Goal: Task Accomplishment & Management: Use online tool/utility

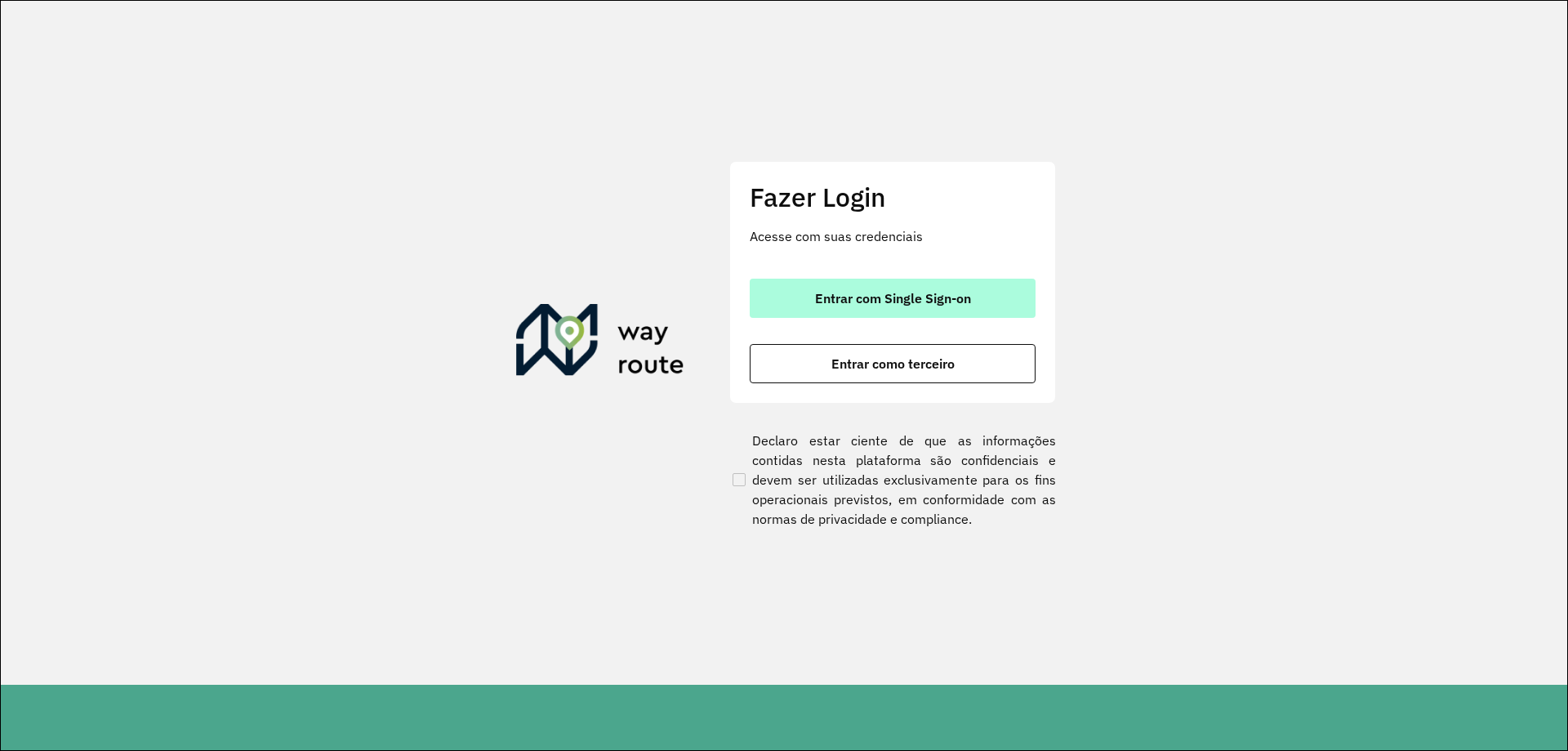
click at [852, 301] on span "Entrar com Single Sign-on" at bounding box center [892, 298] width 156 height 13
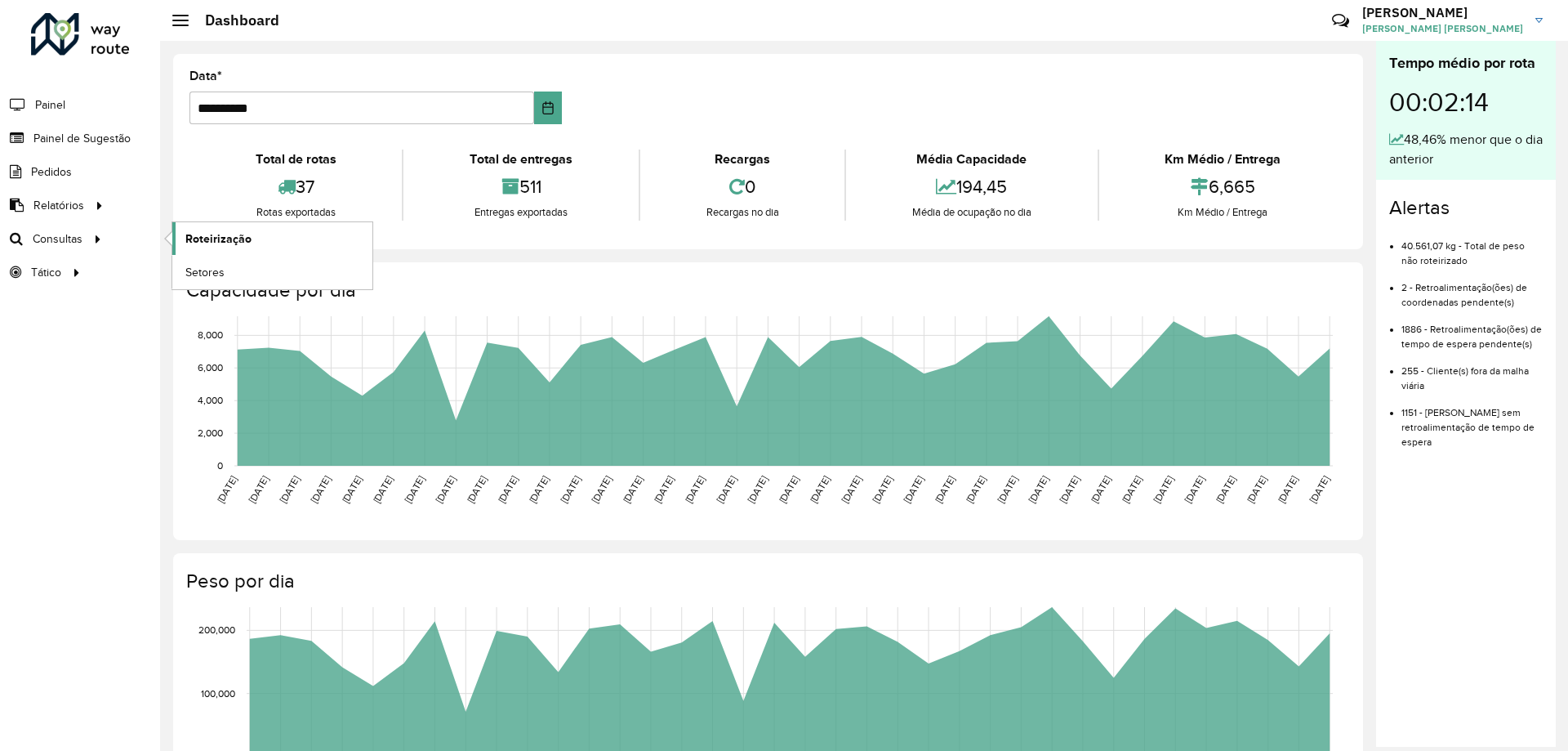
click at [208, 244] on span "Roteirização" at bounding box center [218, 238] width 66 height 17
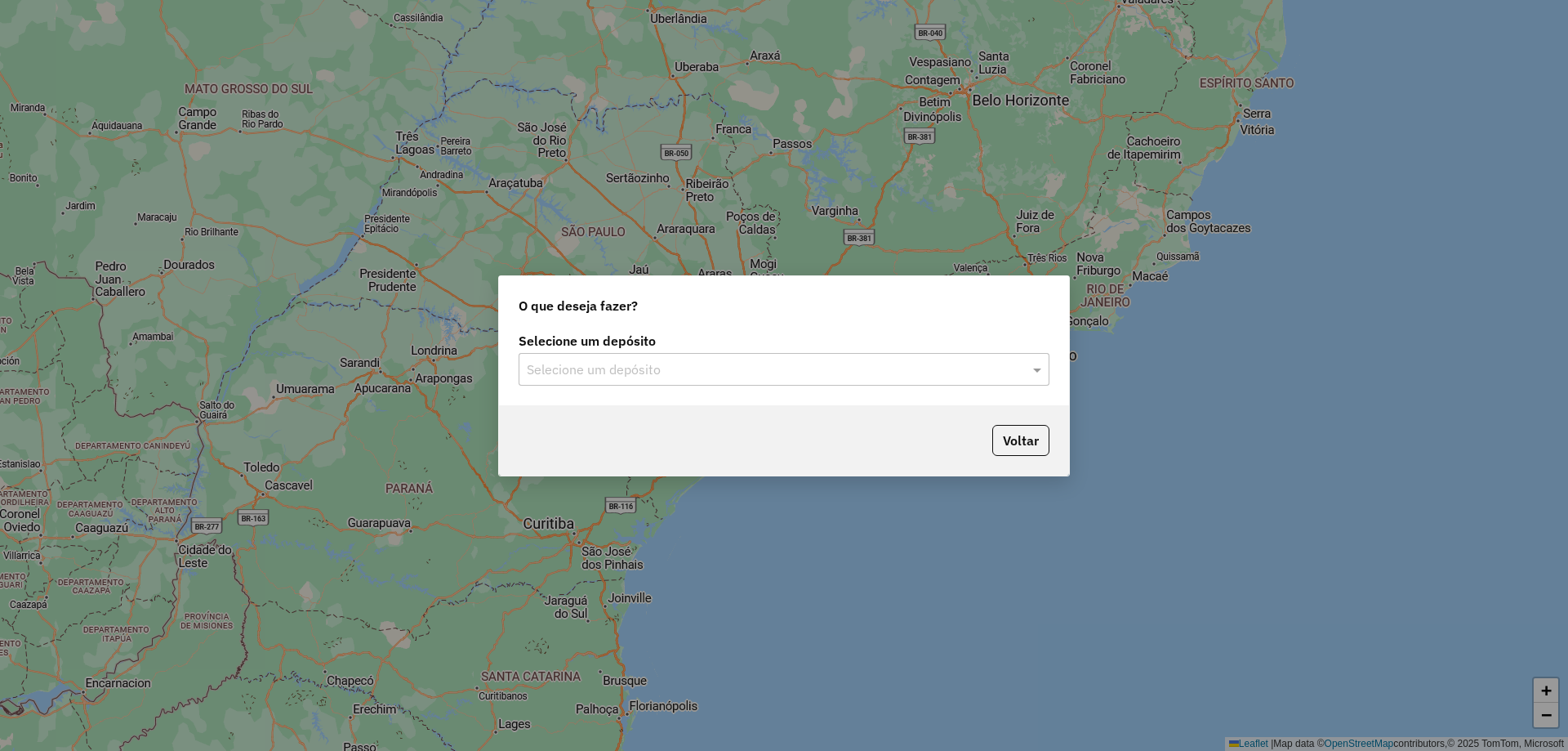
click at [711, 366] on input "text" at bounding box center [768, 370] width 482 height 20
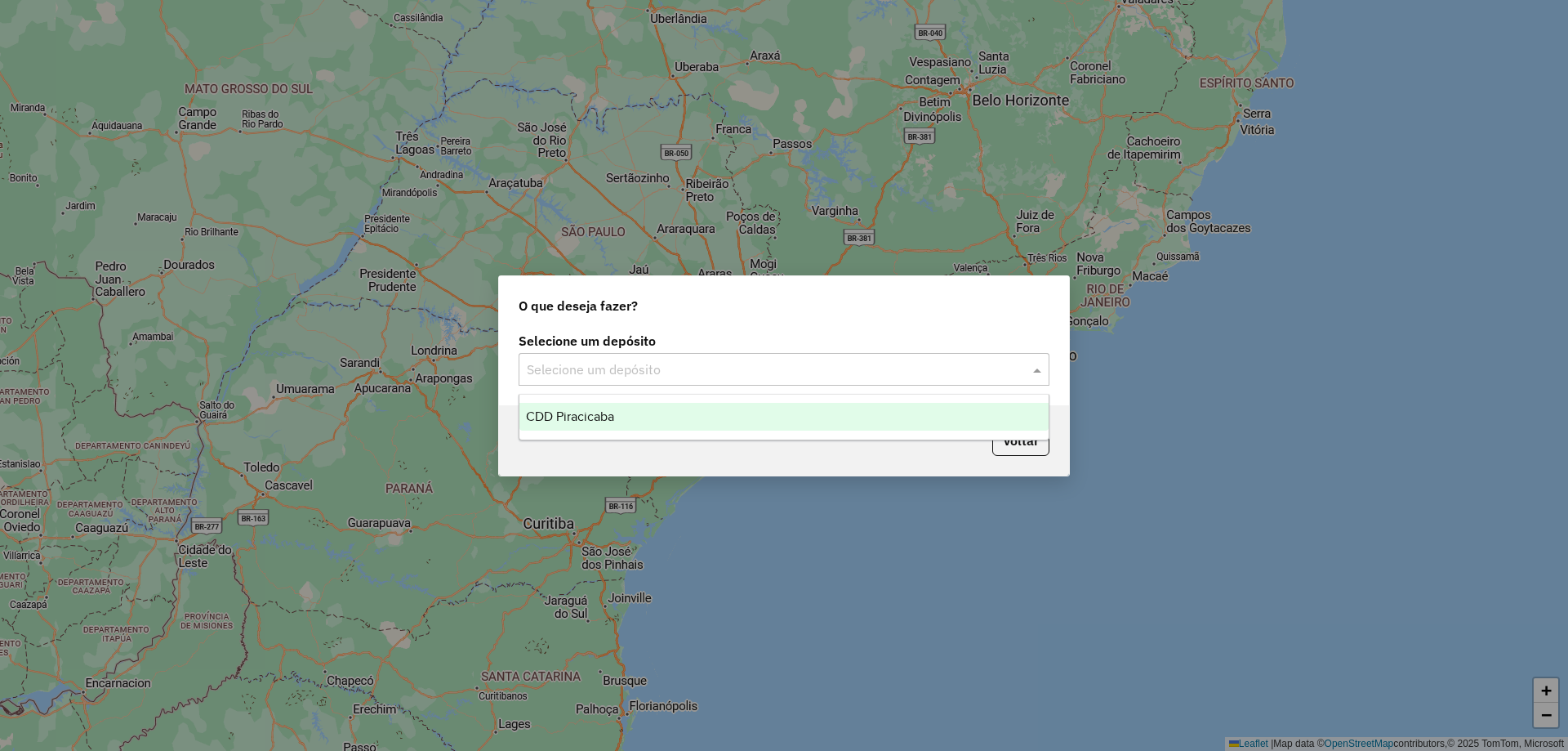
click at [575, 424] on div "CDD Piracicaba" at bounding box center [784, 416] width 529 height 28
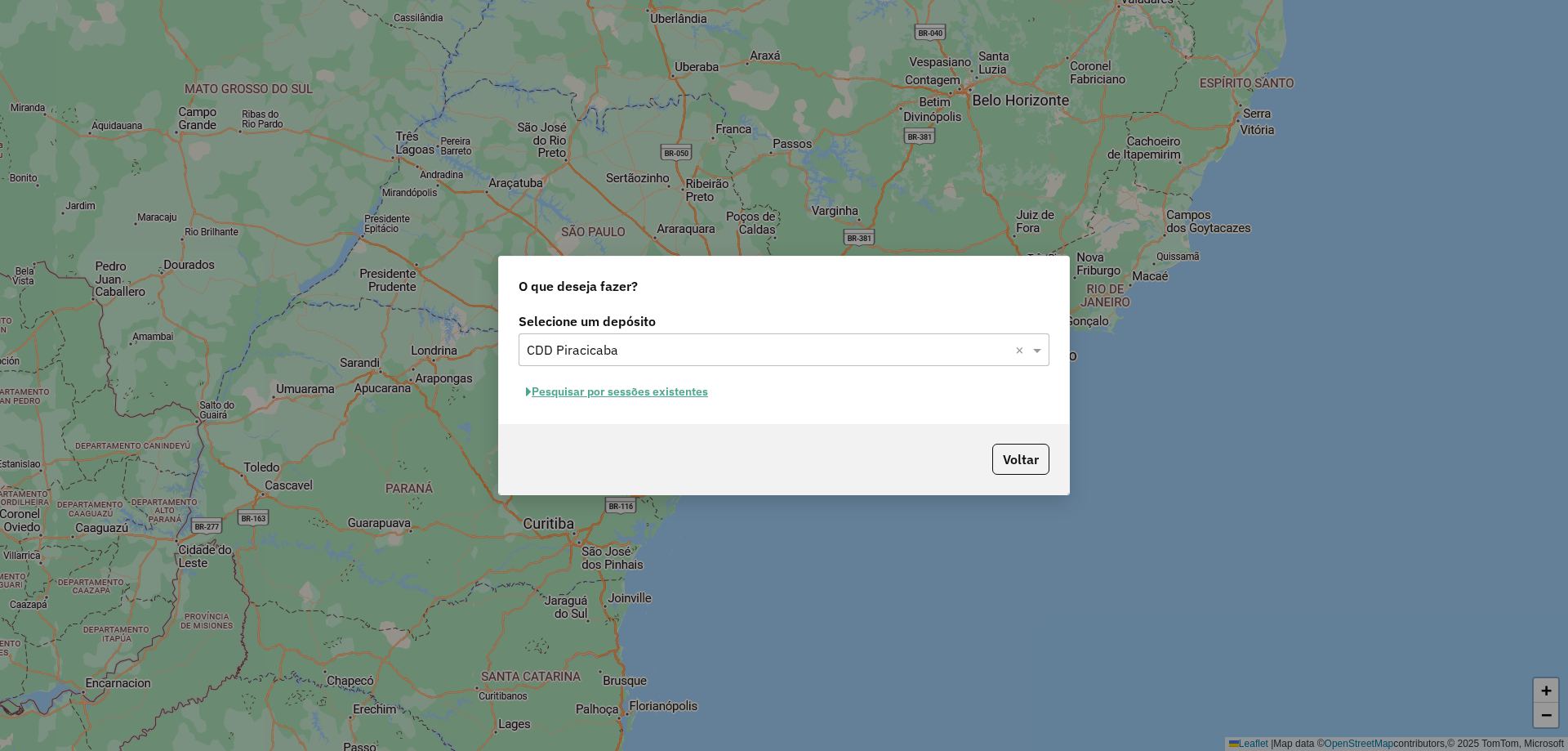
click at [692, 393] on button "Pesquisar por sessões existentes" at bounding box center [616, 392] width 197 height 25
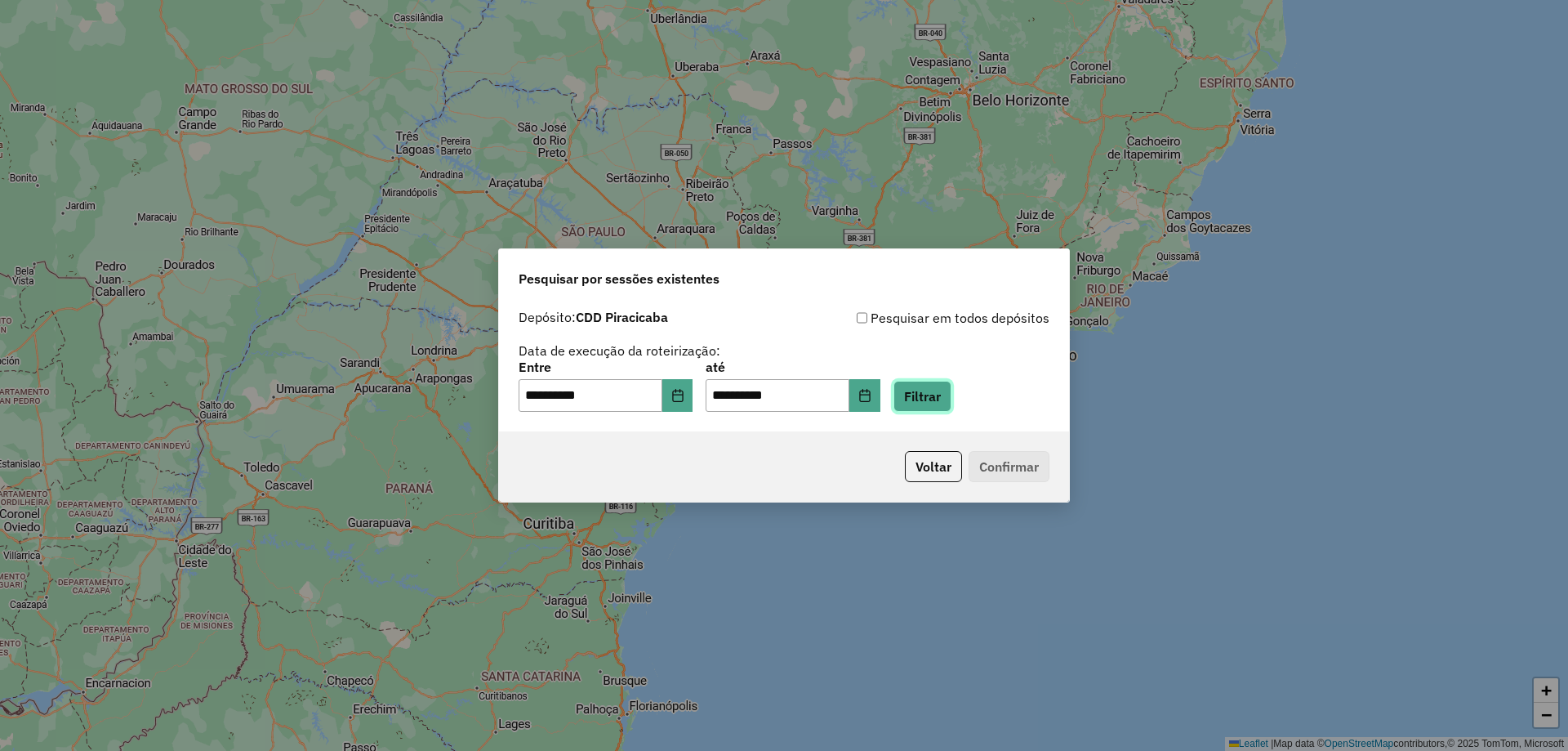
click at [945, 387] on button "Filtrar" at bounding box center [922, 396] width 58 height 31
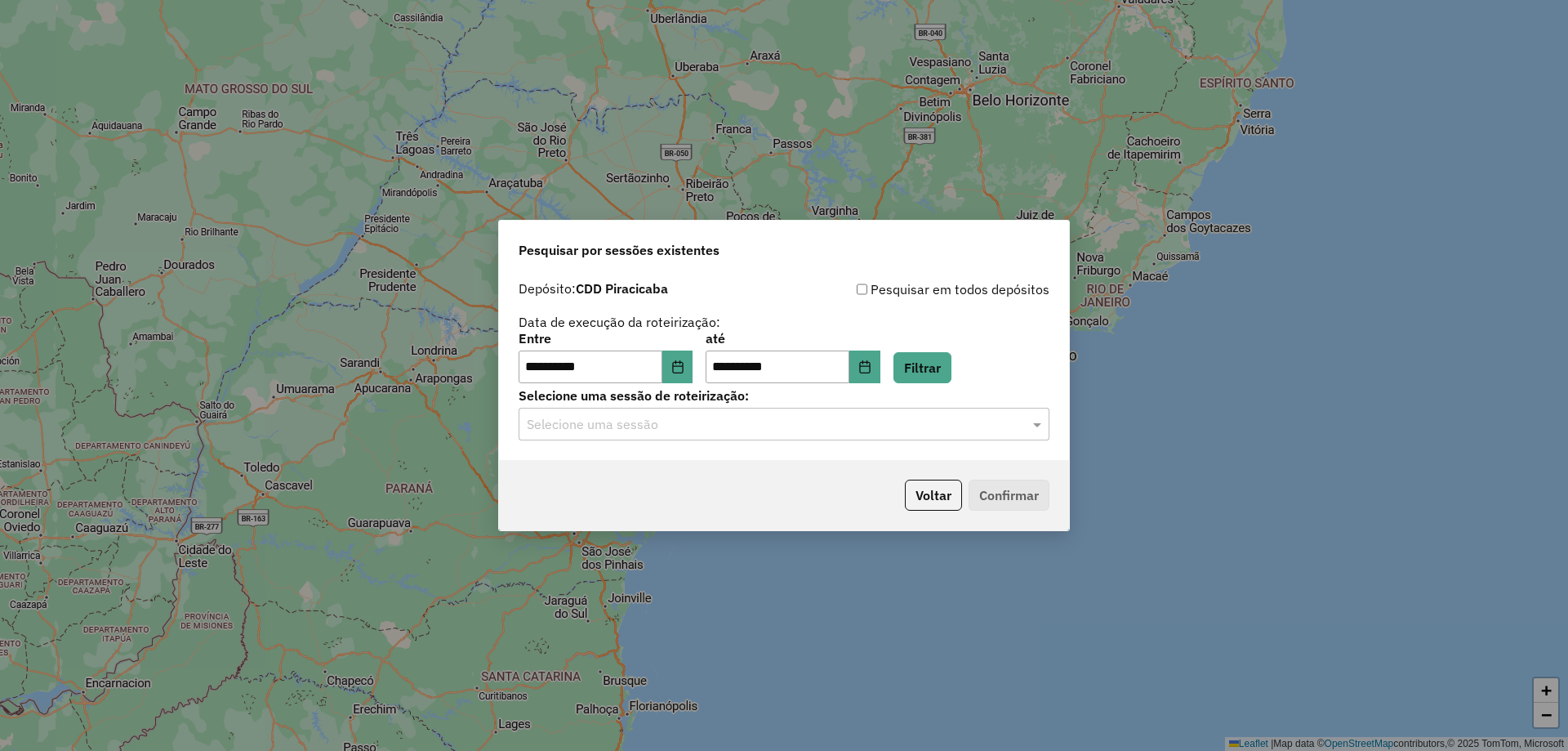
click at [694, 427] on input "text" at bounding box center [768, 424] width 482 height 20
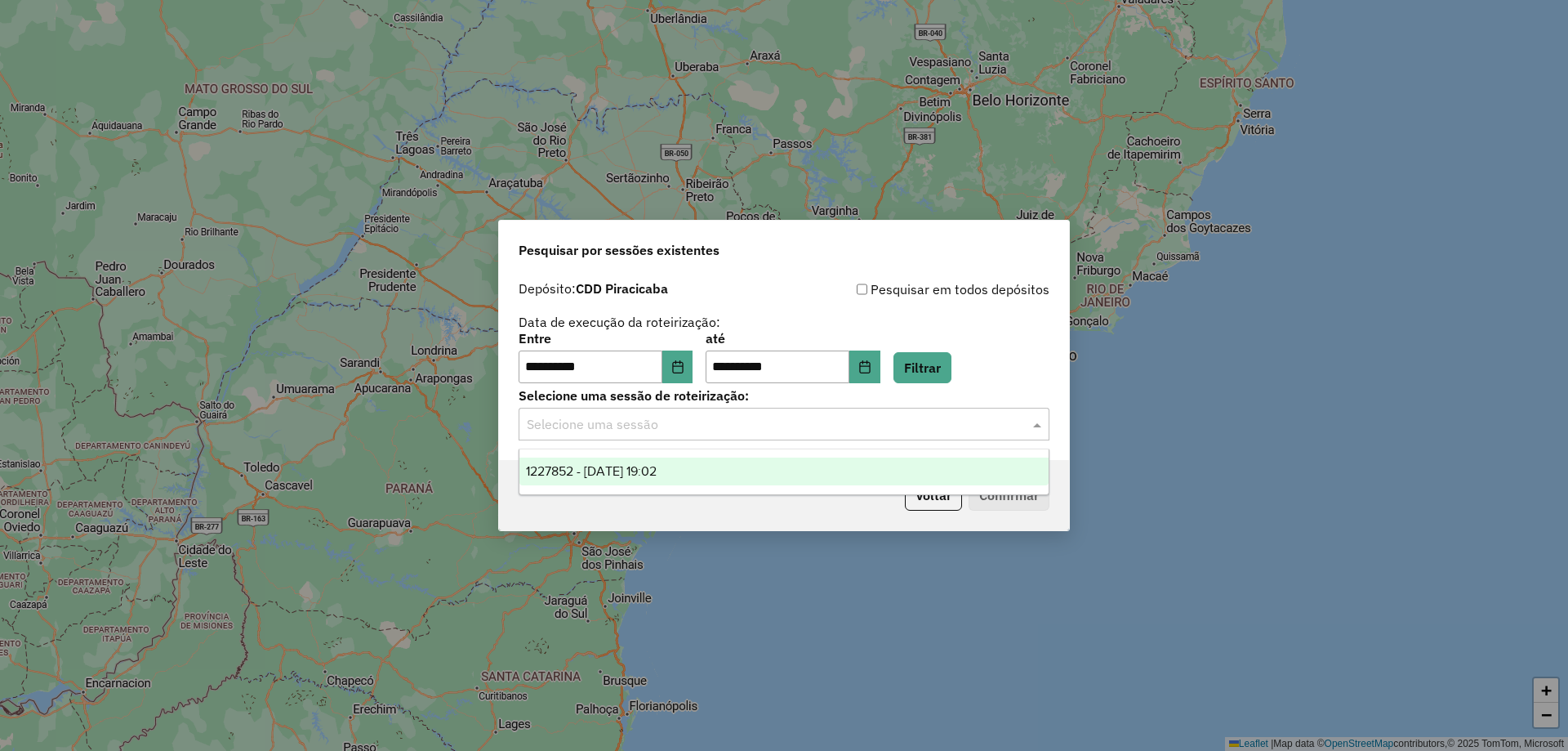
click at [605, 472] on span "1227852 - 11/08/2025 19:02" at bounding box center [591, 472] width 131 height 14
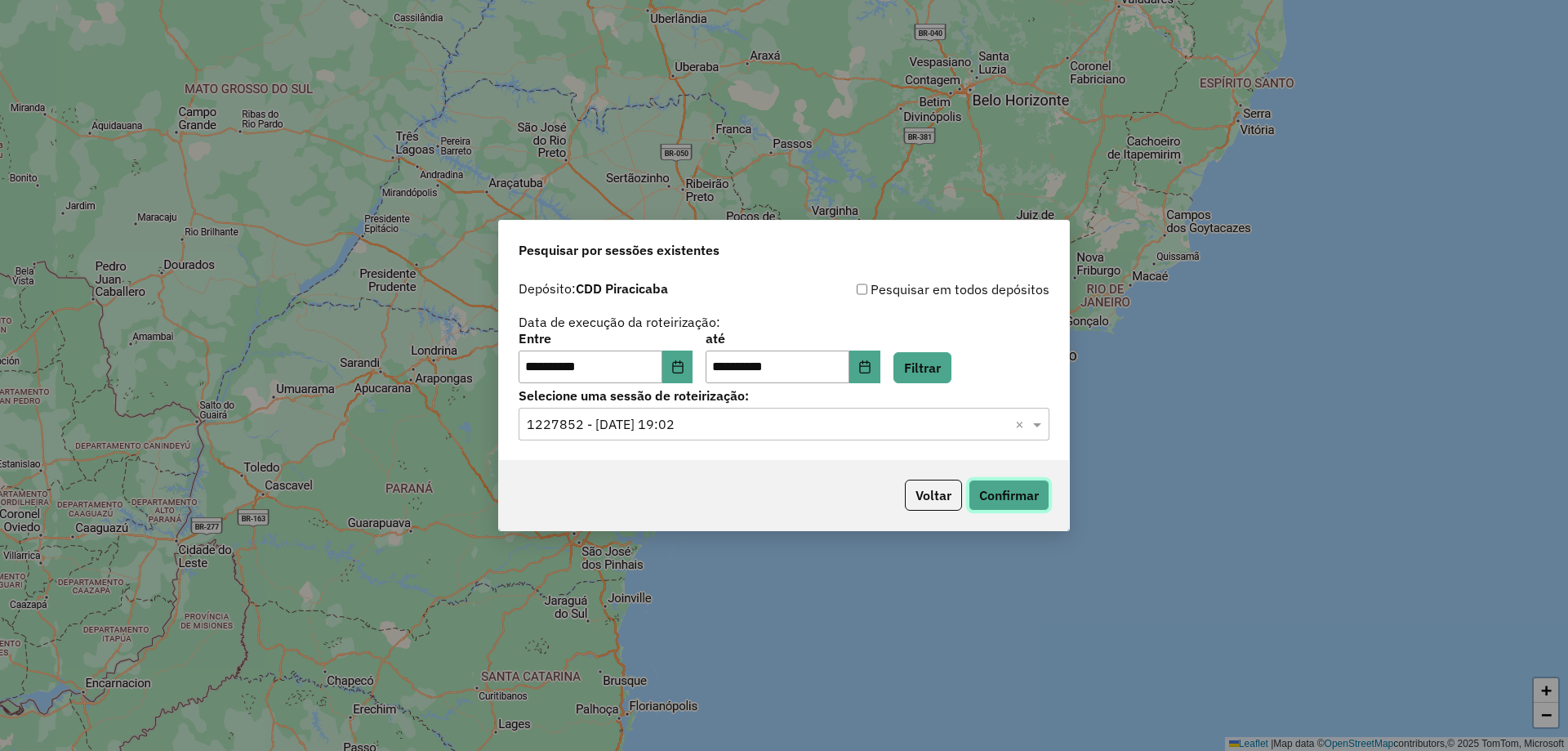
click at [996, 496] on button "Confirmar" at bounding box center [1009, 495] width 81 height 31
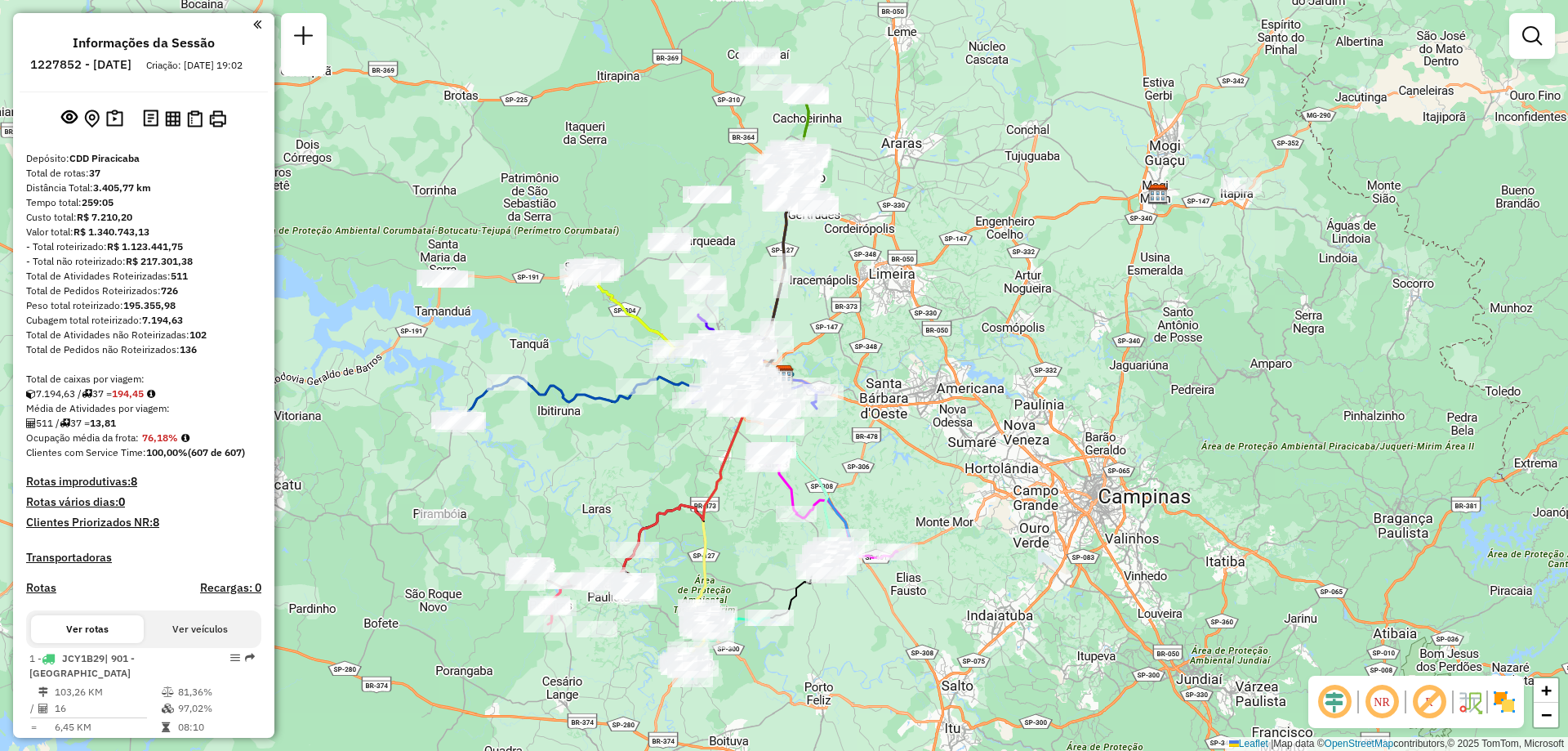
scroll to position [408, 0]
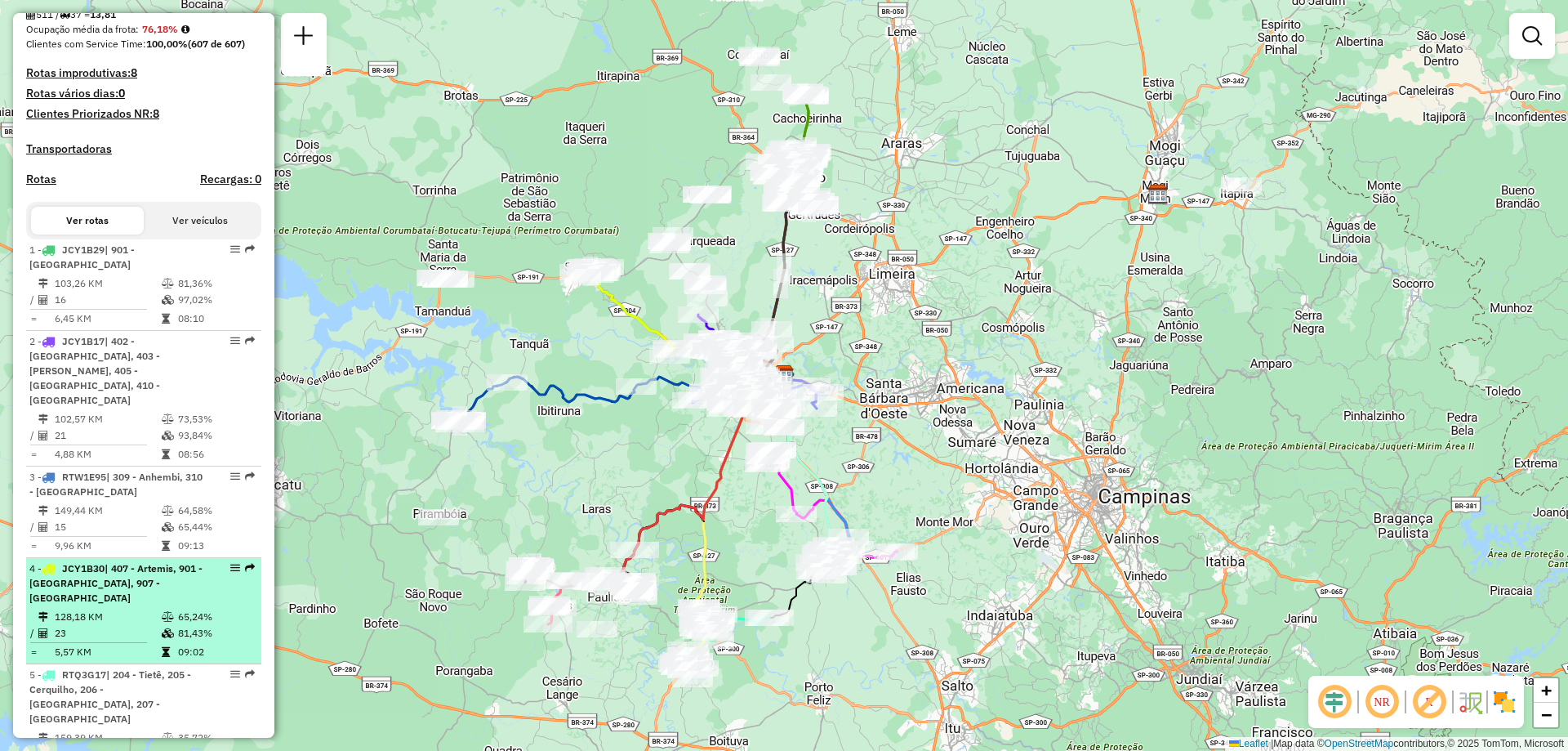
click at [230, 563] on em at bounding box center [235, 568] width 10 height 10
select select "**********"
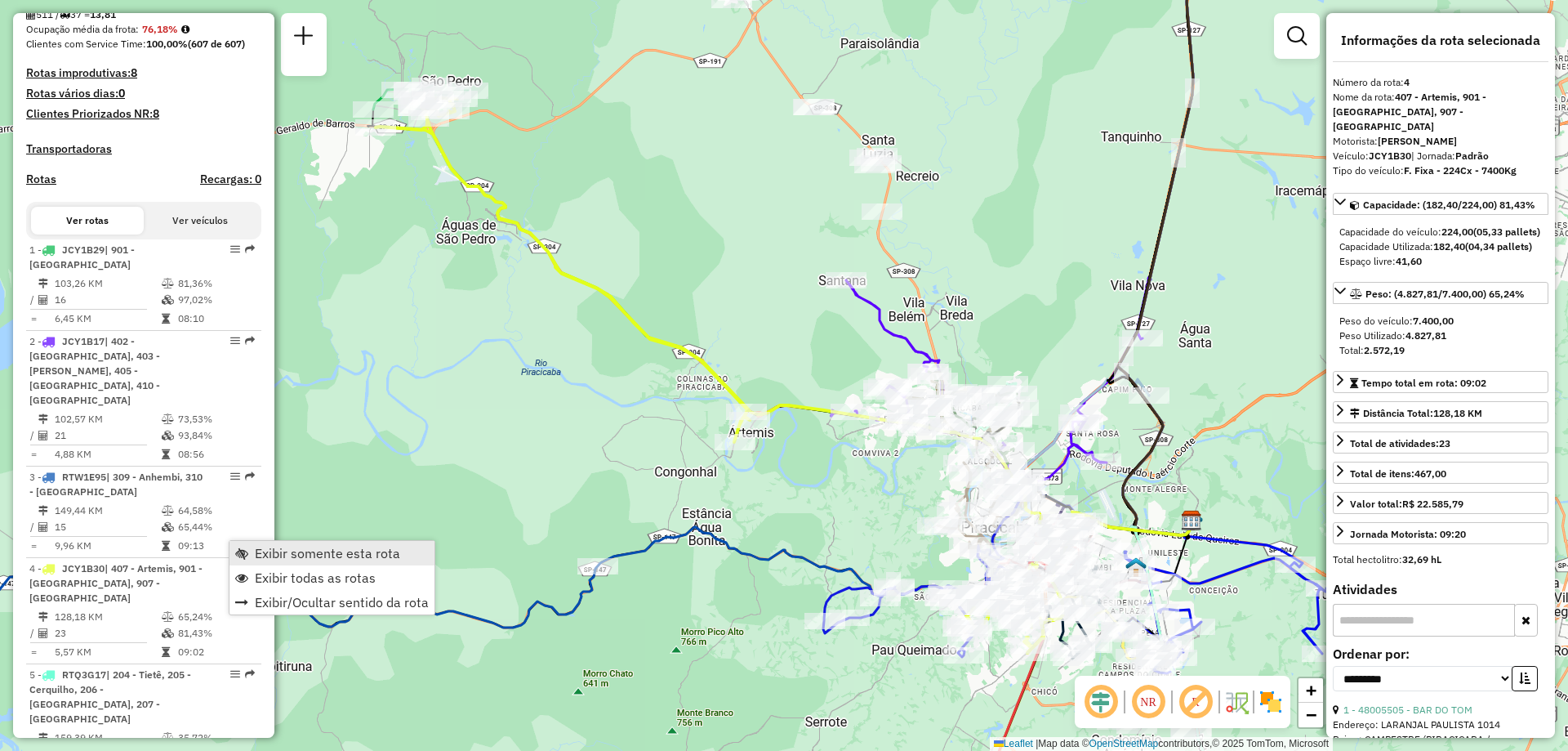
click at [296, 553] on span "Exibir somente esta rota" at bounding box center [326, 553] width 145 height 13
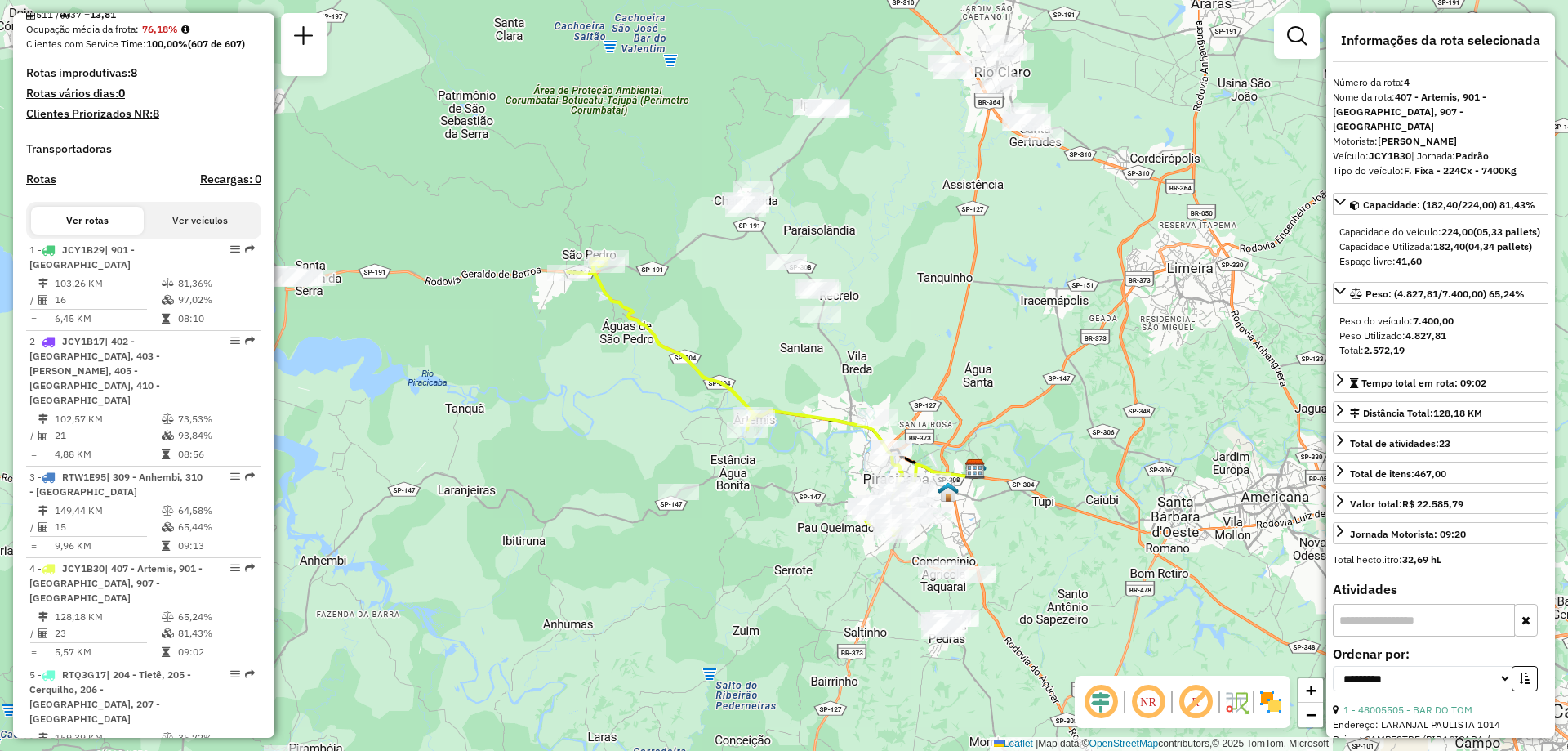
click at [1152, 706] on em at bounding box center [1148, 702] width 39 height 39
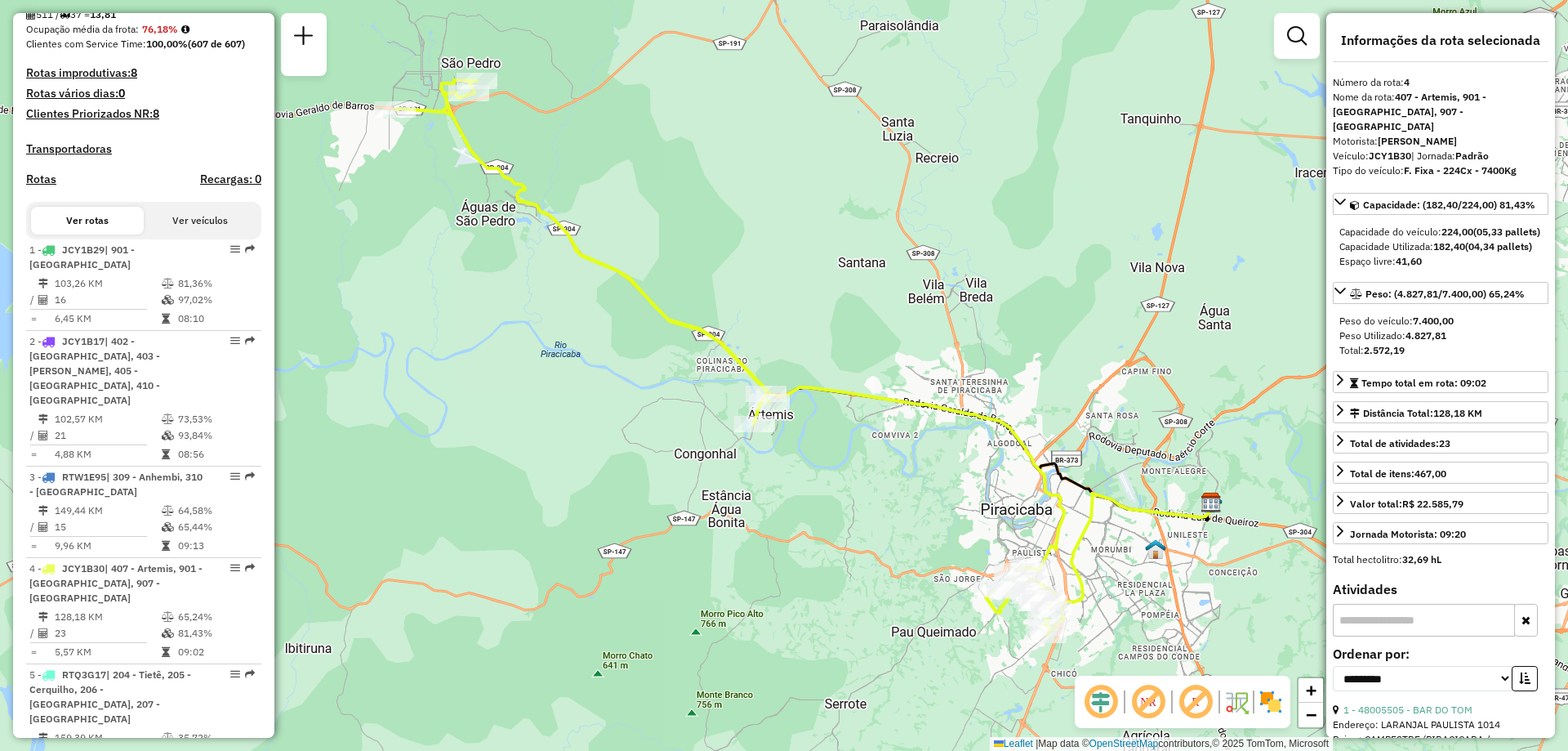
drag, startPoint x: 971, startPoint y: 392, endPoint x: 1119, endPoint y: 359, distance: 151.6
click at [1119, 359] on div "Janela de atendimento Grade de atendimento Capacidade Transportadoras Veículos …" at bounding box center [784, 376] width 1568 height 751
